Goal: Task Accomplishment & Management: Manage account settings

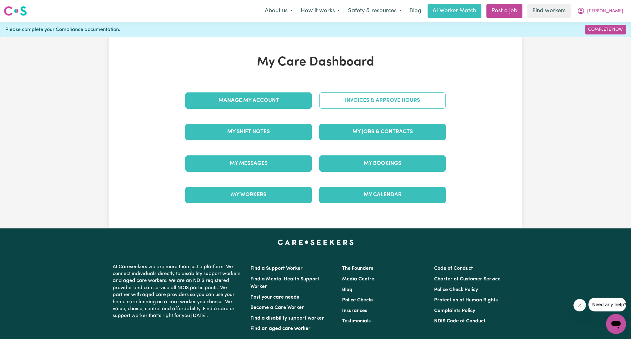
click at [387, 101] on link "Invoices & Approve Hours" at bounding box center [382, 100] width 127 height 16
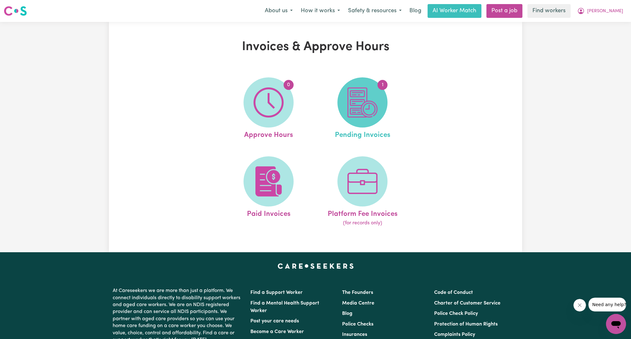
click at [369, 100] on img at bounding box center [363, 102] width 30 height 30
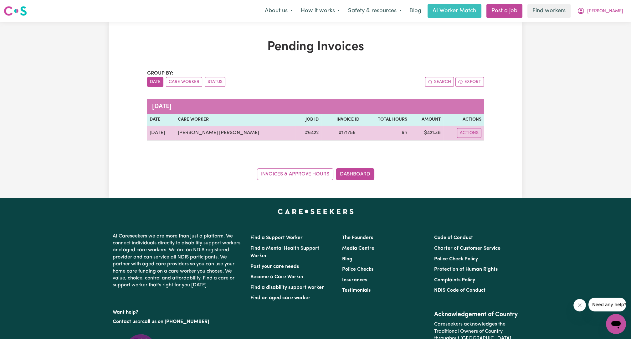
click at [335, 136] on span "# 171756" at bounding box center [347, 133] width 24 height 8
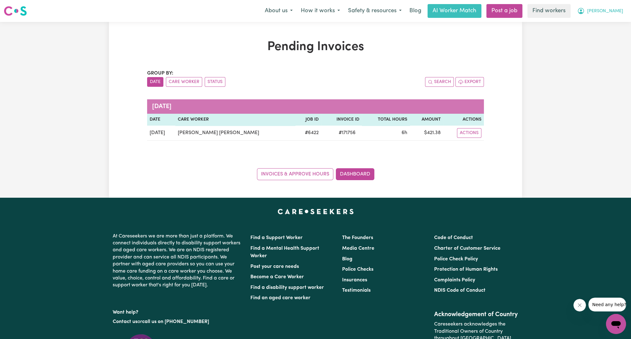
click at [617, 12] on span "[PERSON_NAME]" at bounding box center [606, 11] width 36 height 7
click at [591, 26] on link "My Dashboard" at bounding box center [602, 24] width 49 height 12
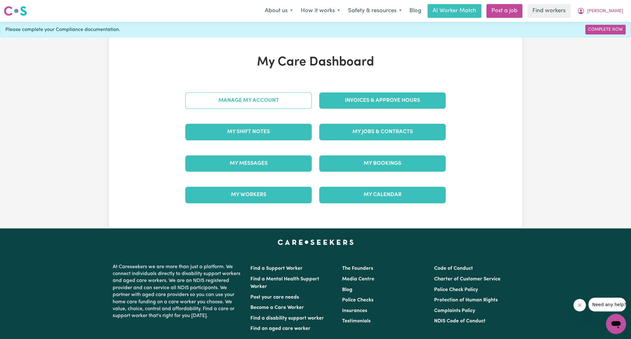
click at [262, 103] on link "Manage My Account" at bounding box center [248, 100] width 127 height 16
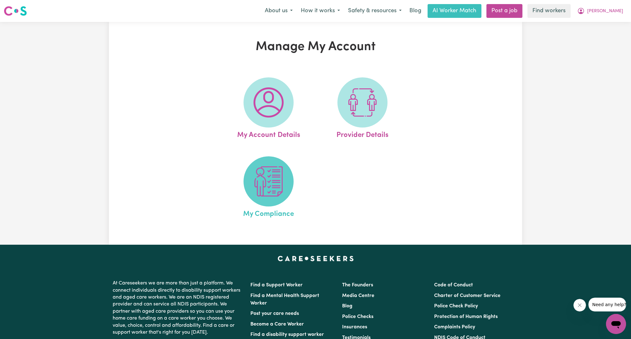
click at [261, 173] on img at bounding box center [269, 181] width 30 height 30
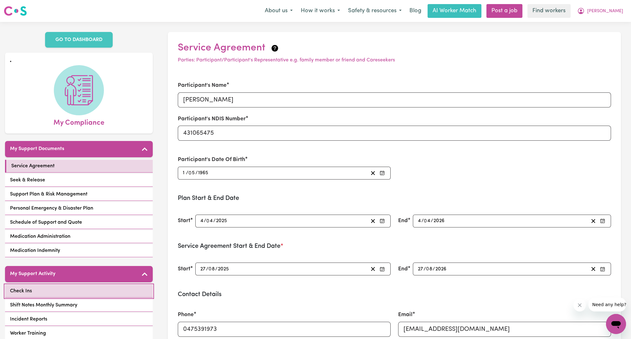
click at [70, 290] on link "Check Ins" at bounding box center [79, 291] width 148 height 13
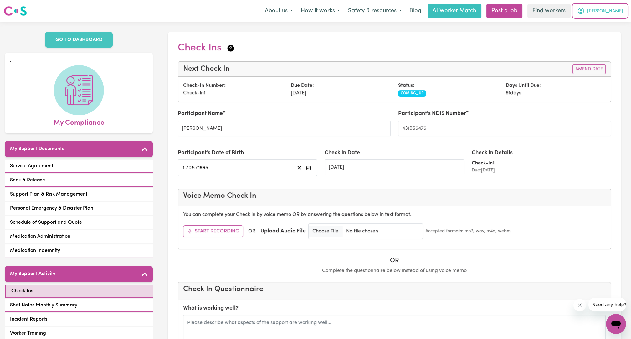
click at [621, 8] on span "[PERSON_NAME]" at bounding box center [606, 11] width 36 height 7
click at [615, 36] on link "Logout" at bounding box center [602, 36] width 49 height 12
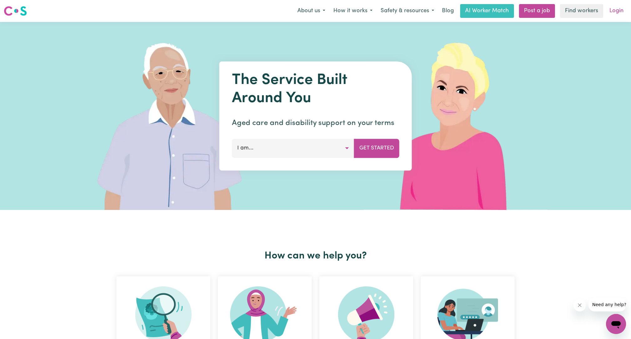
click at [620, 13] on link "Login" at bounding box center [617, 11] width 22 height 14
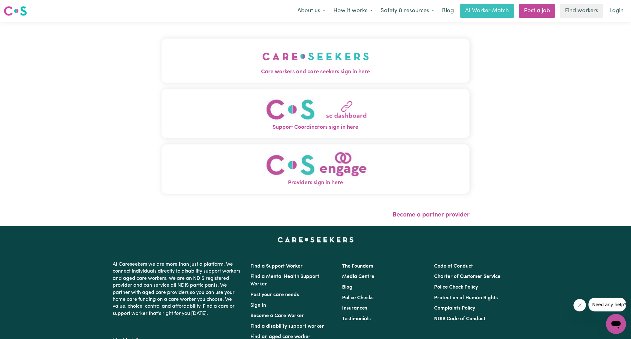
click at [361, 62] on img "Care workers and care seekers sign in here" at bounding box center [315, 56] width 107 height 23
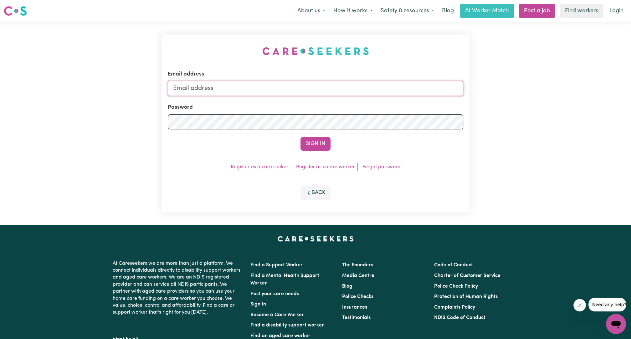
click at [346, 88] on input "Email address" at bounding box center [316, 88] width 296 height 15
drag, startPoint x: 205, startPoint y: 89, endPoint x: 421, endPoint y: 74, distance: 217.0
click at [420, 75] on div "Email address [EMAIL_ADDRESS][PERSON_NAME][DOMAIN_NAME]" at bounding box center [316, 83] width 296 height 26
type input "superuser~[EMAIL_ADDRESS][DOMAIN_NAME]"
click at [334, 141] on div "Sign In" at bounding box center [316, 144] width 296 height 14
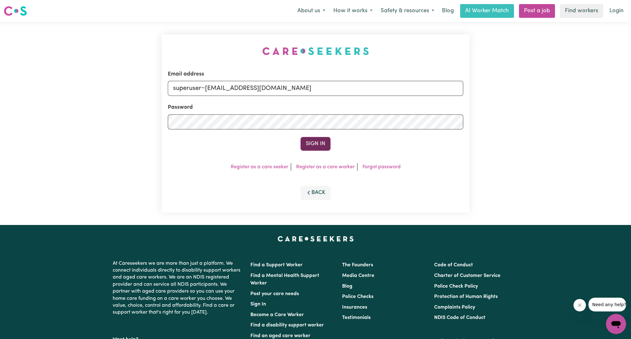
click at [314, 147] on button "Sign In" at bounding box center [316, 144] width 30 height 14
